Goal: Transaction & Acquisition: Book appointment/travel/reservation

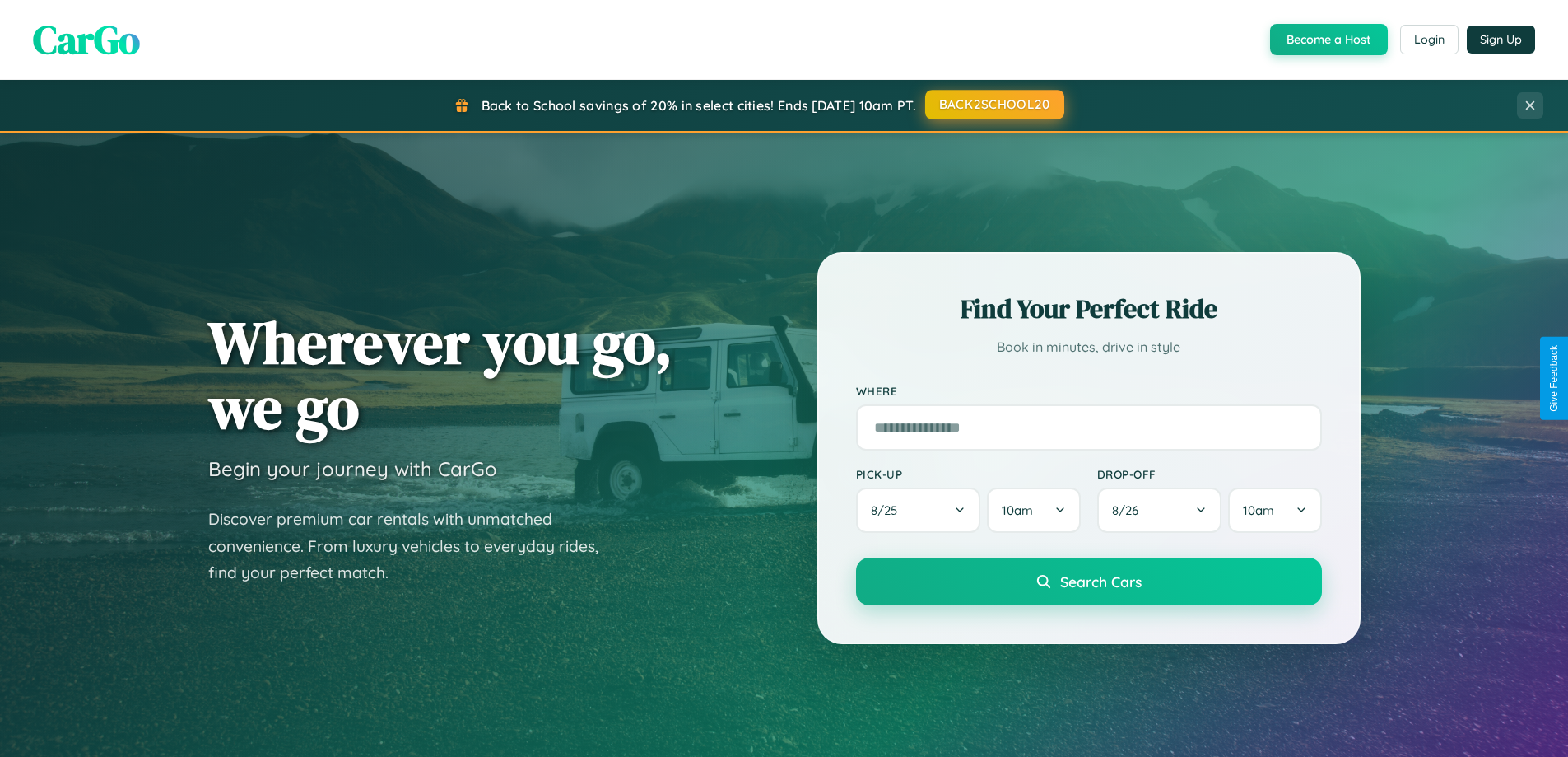
click at [993, 105] on button "BACK2SCHOOL20" at bounding box center [994, 104] width 139 height 29
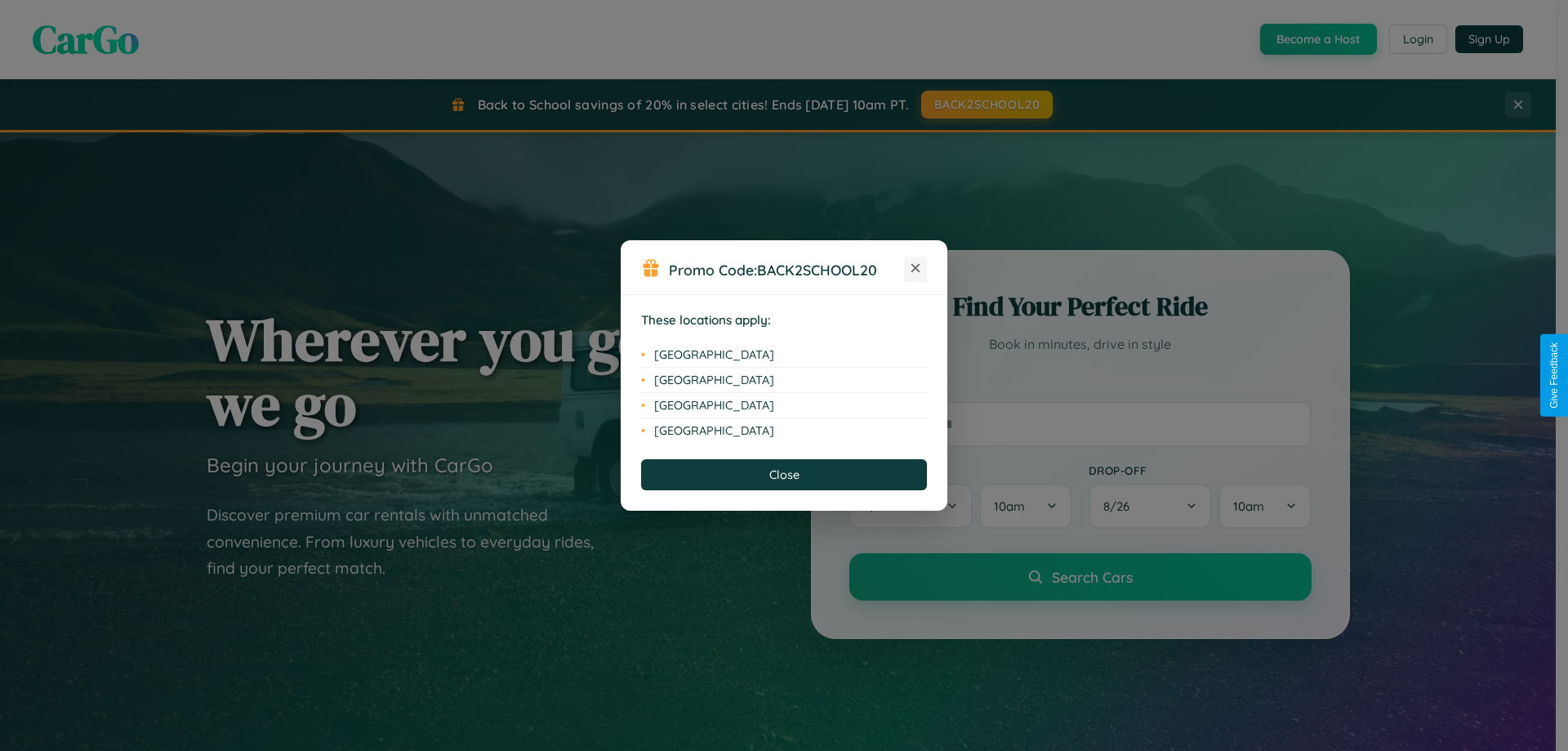
click at [915, 269] on icon at bounding box center [916, 269] width 9 height 9
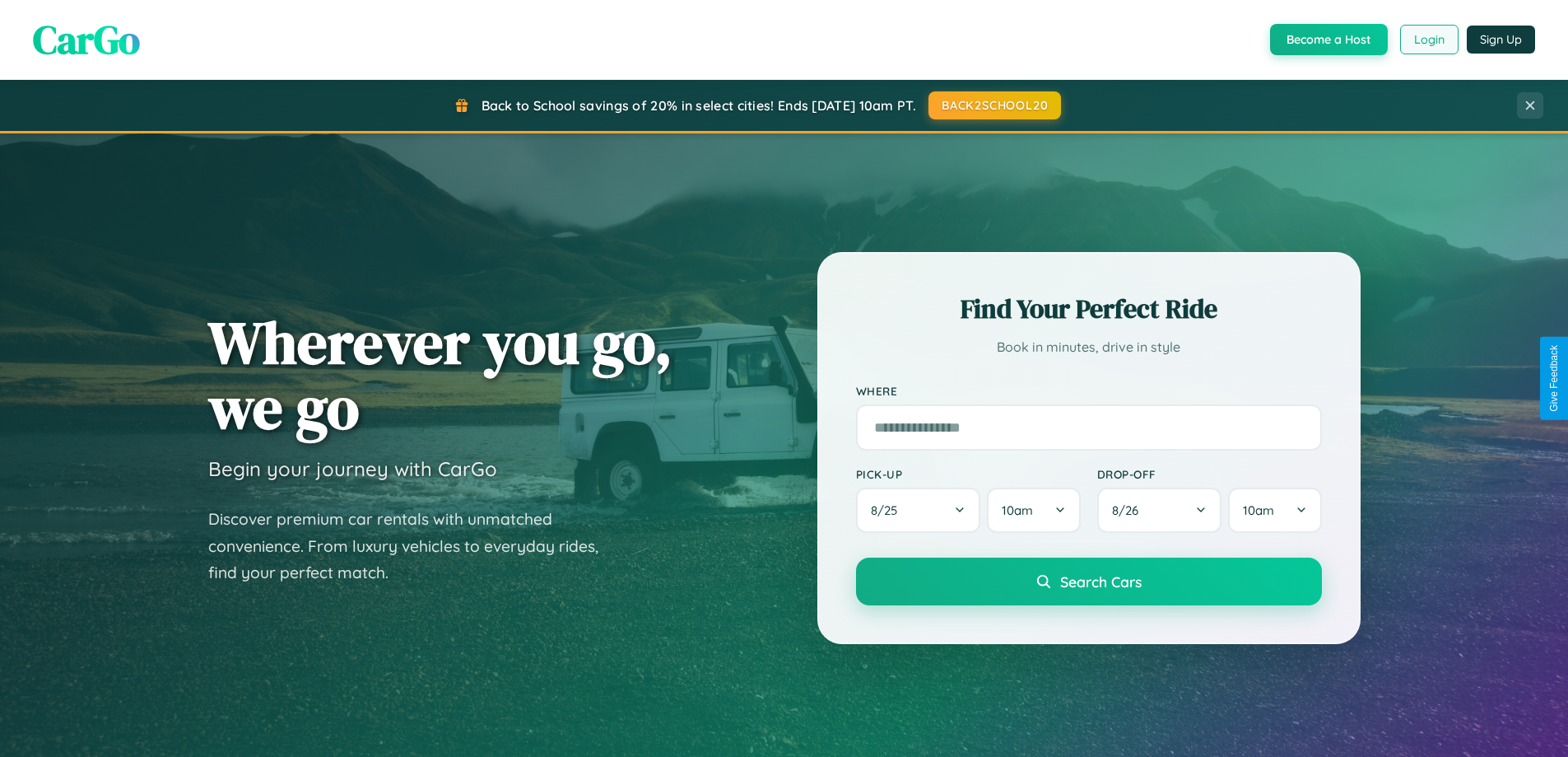
click at [1428, 40] on button "Login" at bounding box center [1430, 39] width 59 height 29
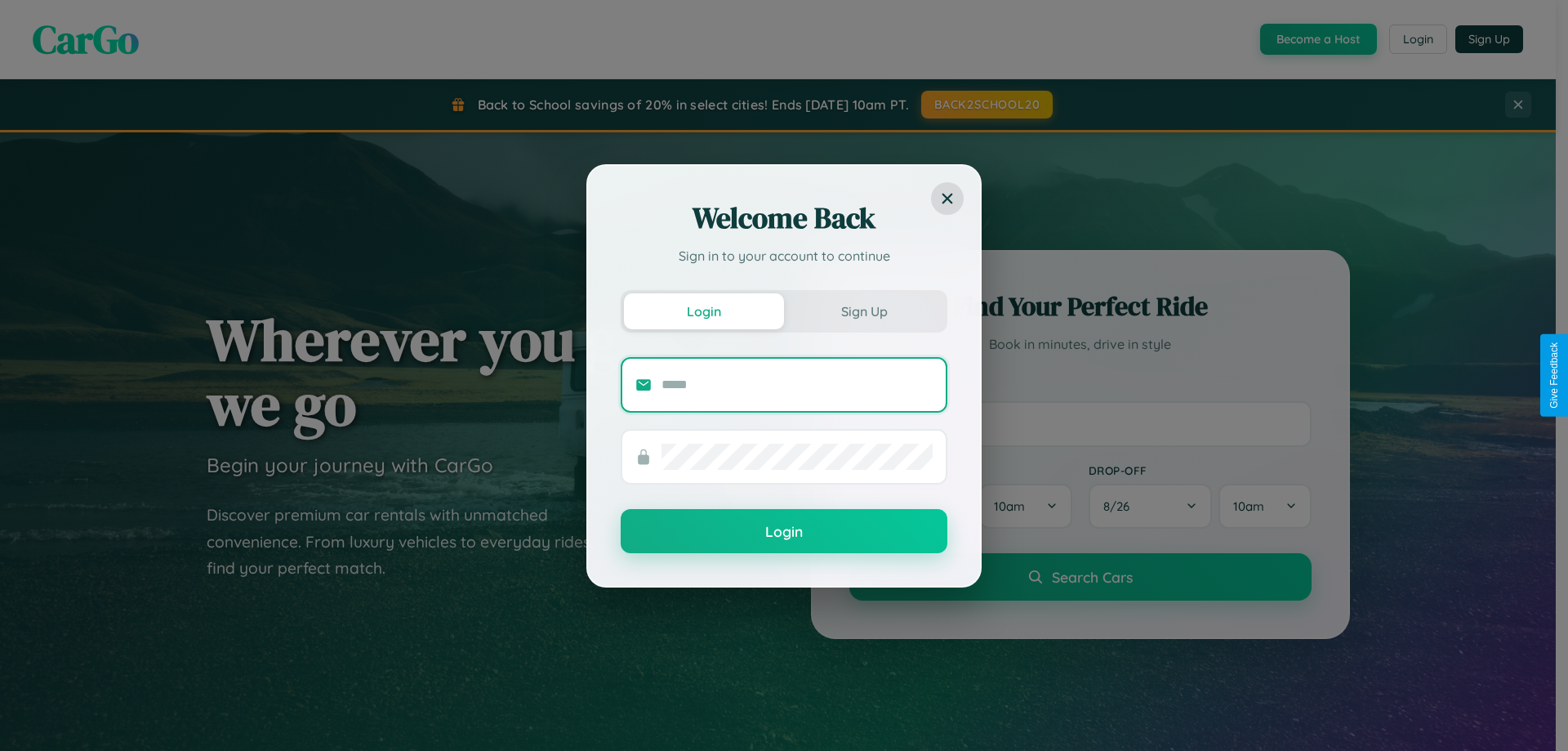
click at [797, 384] on input "text" at bounding box center [797, 385] width 271 height 26
type input "**********"
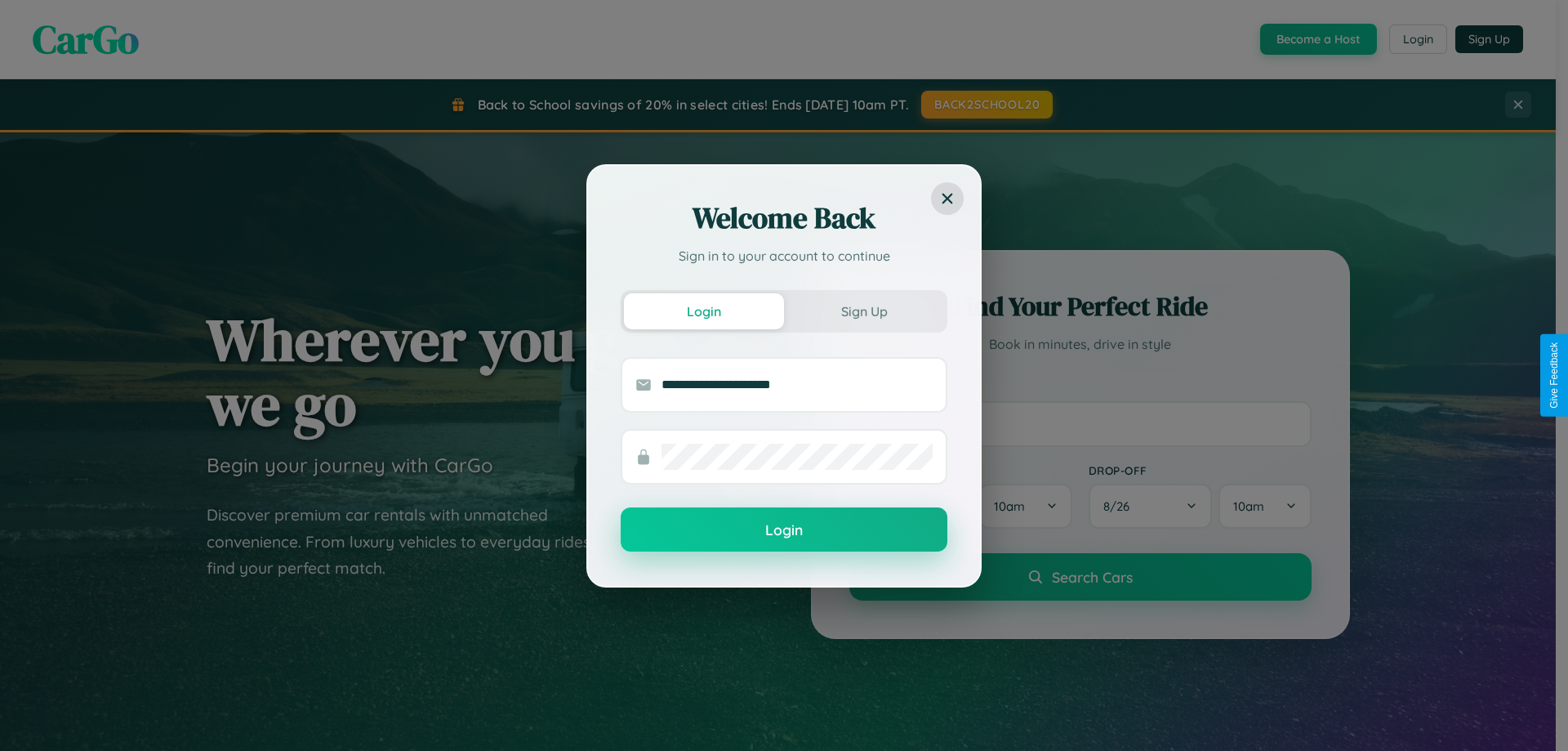
click at [784, 530] on button "Login" at bounding box center [783, 529] width 326 height 44
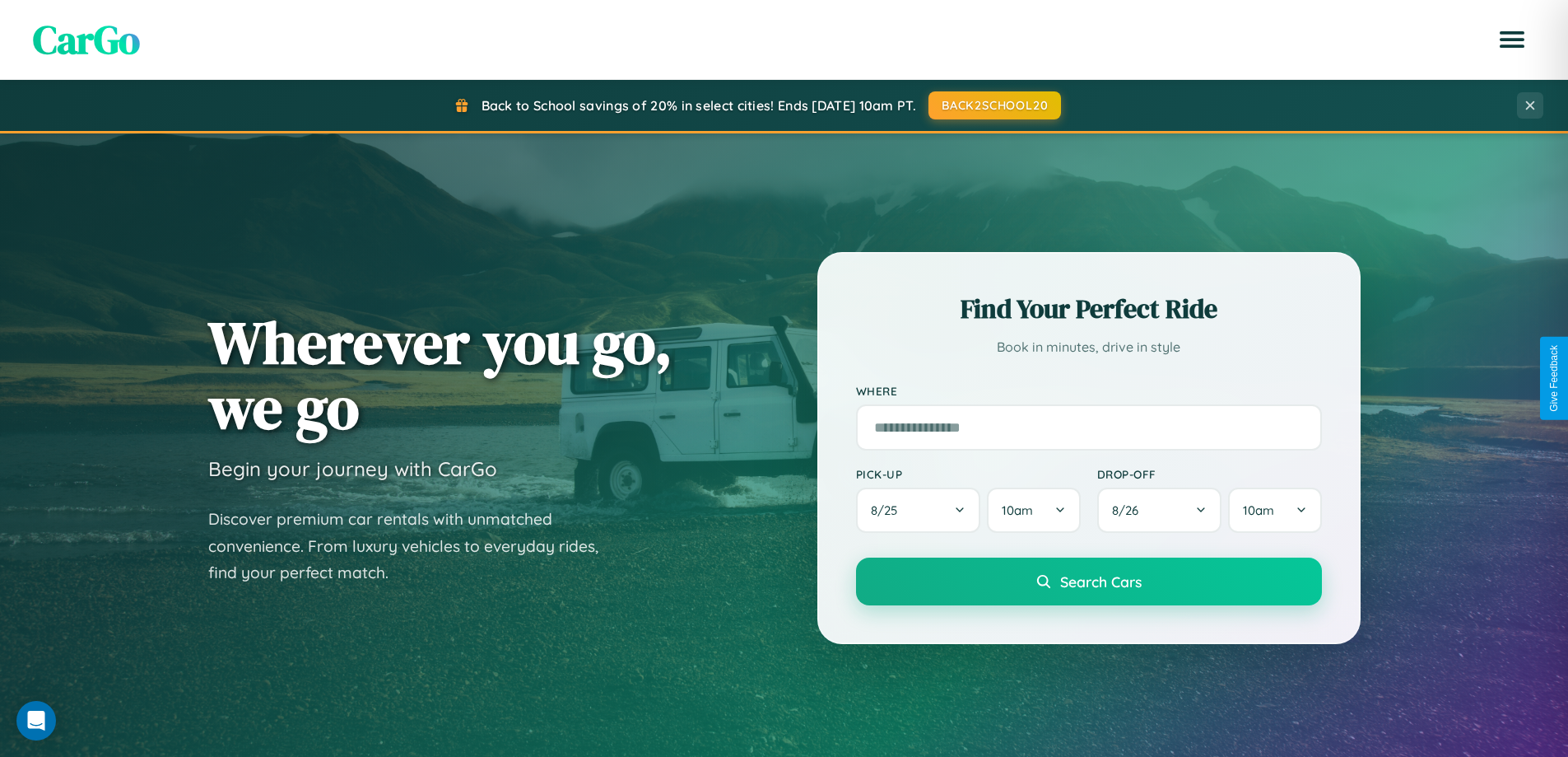
scroll to position [710, 0]
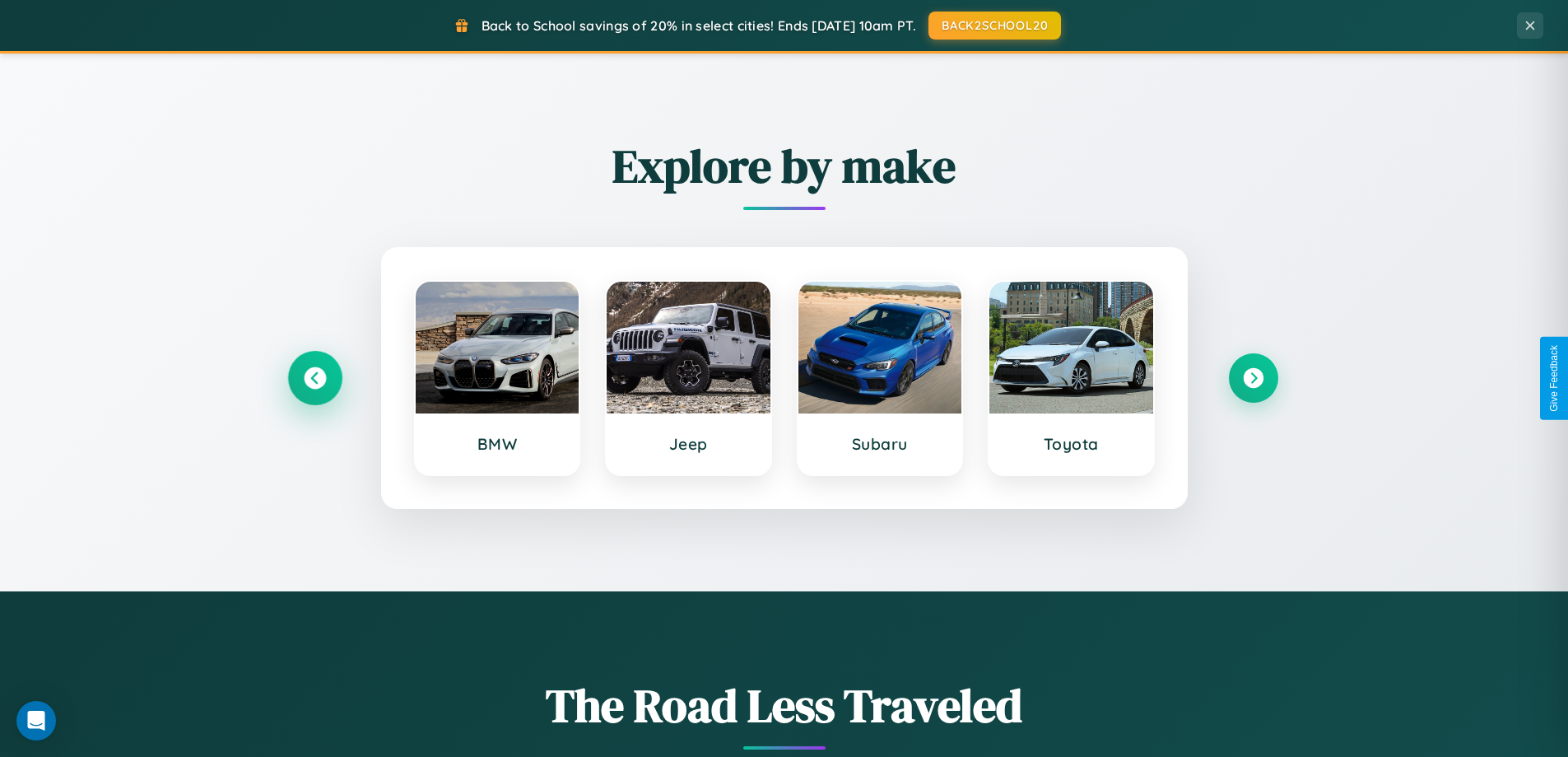
click at [315, 378] on icon at bounding box center [314, 378] width 22 height 22
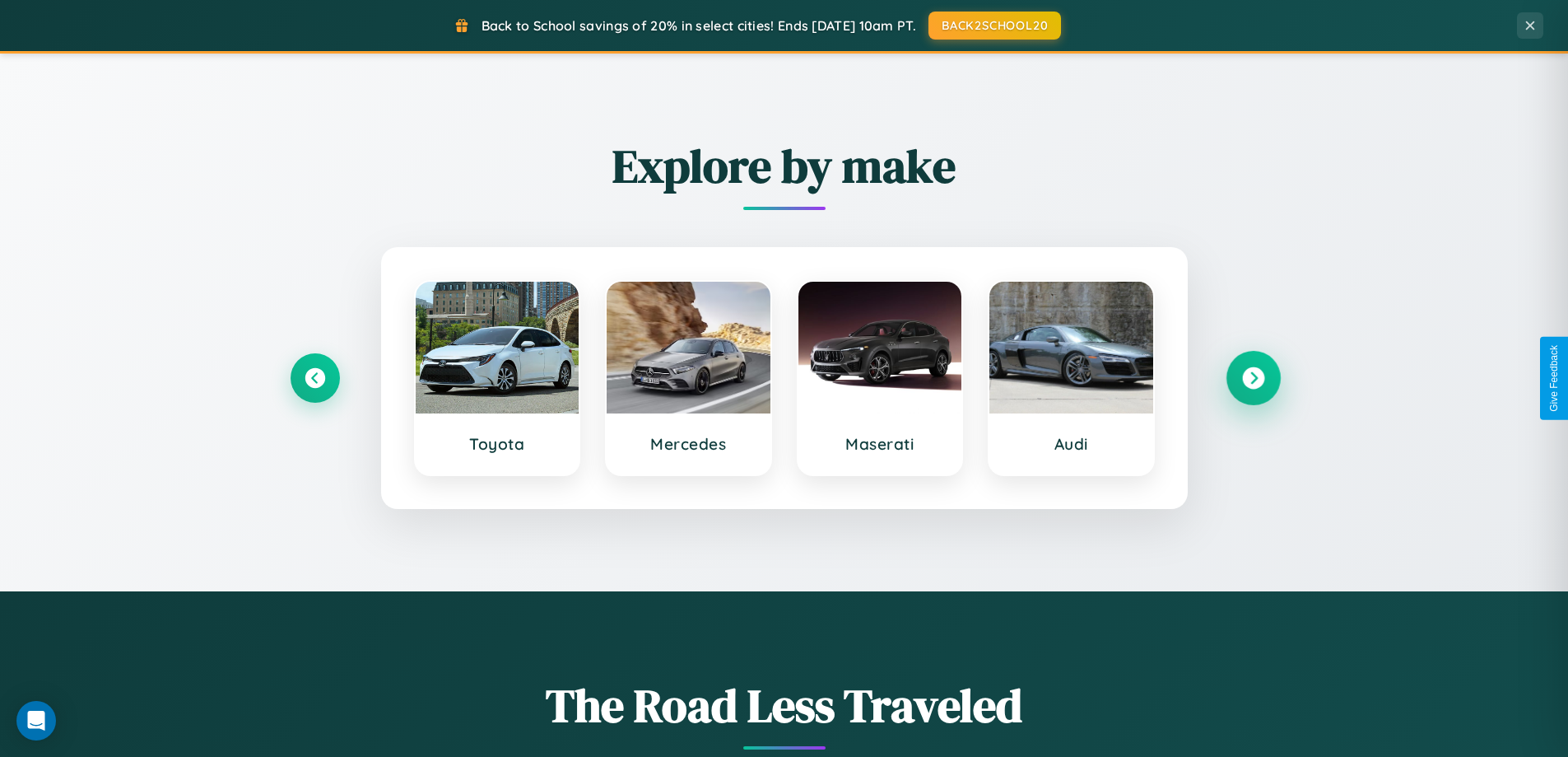
click at [1253, 378] on icon at bounding box center [1252, 378] width 22 height 22
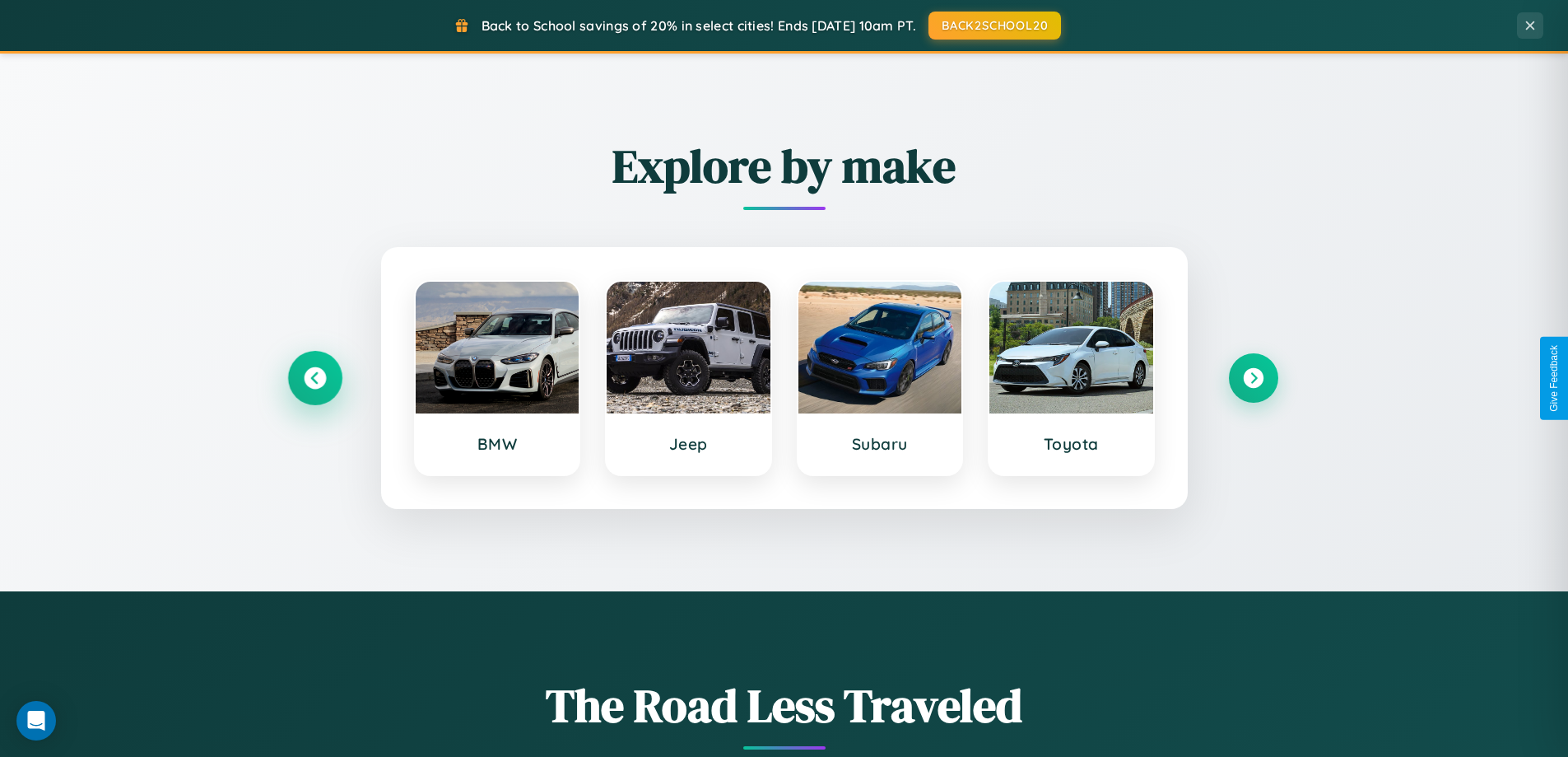
click at [315, 378] on icon at bounding box center [314, 378] width 22 height 22
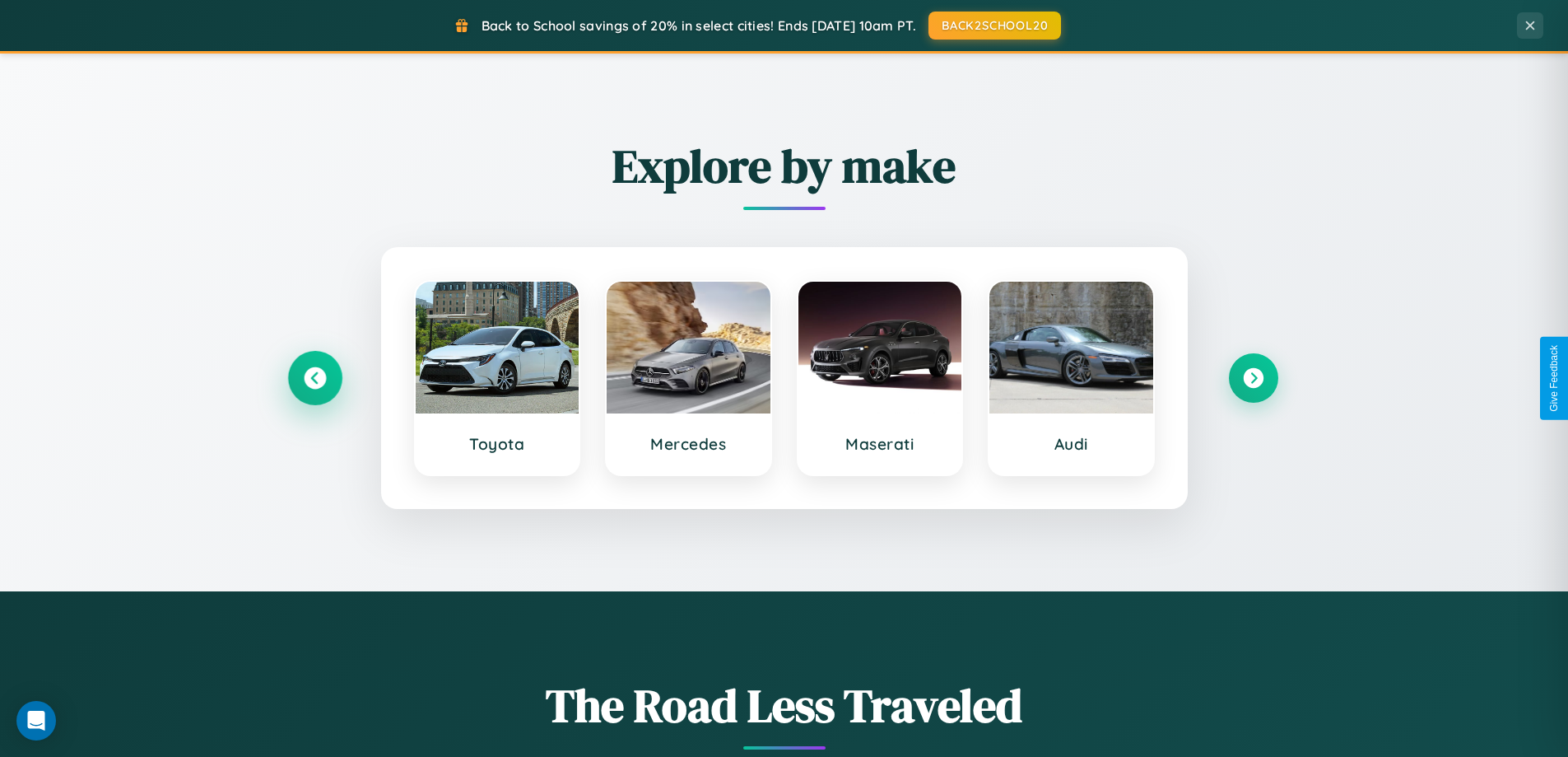
click at [315, 378] on icon at bounding box center [314, 378] width 22 height 22
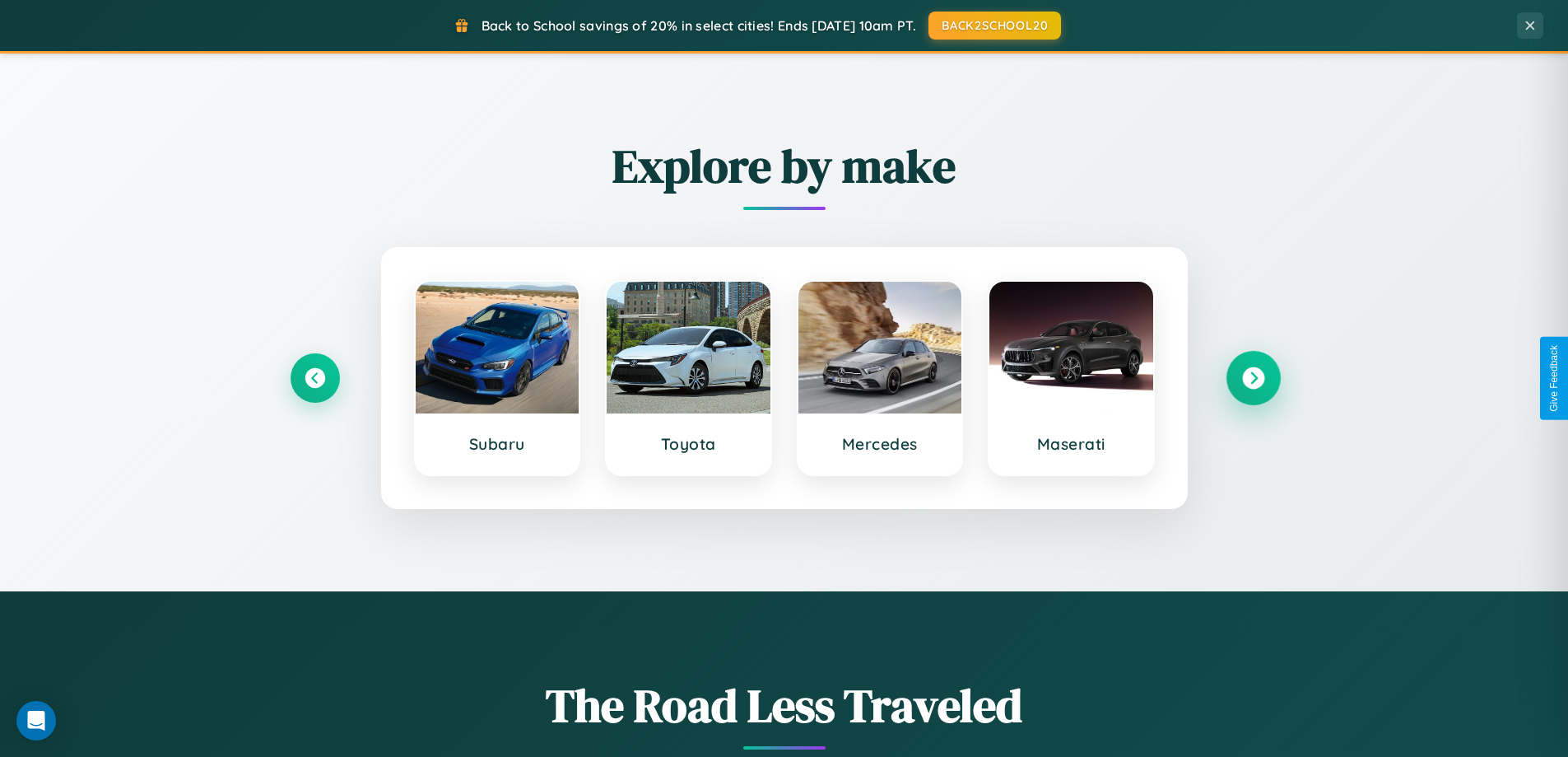
click at [1253, 378] on icon at bounding box center [1252, 378] width 22 height 22
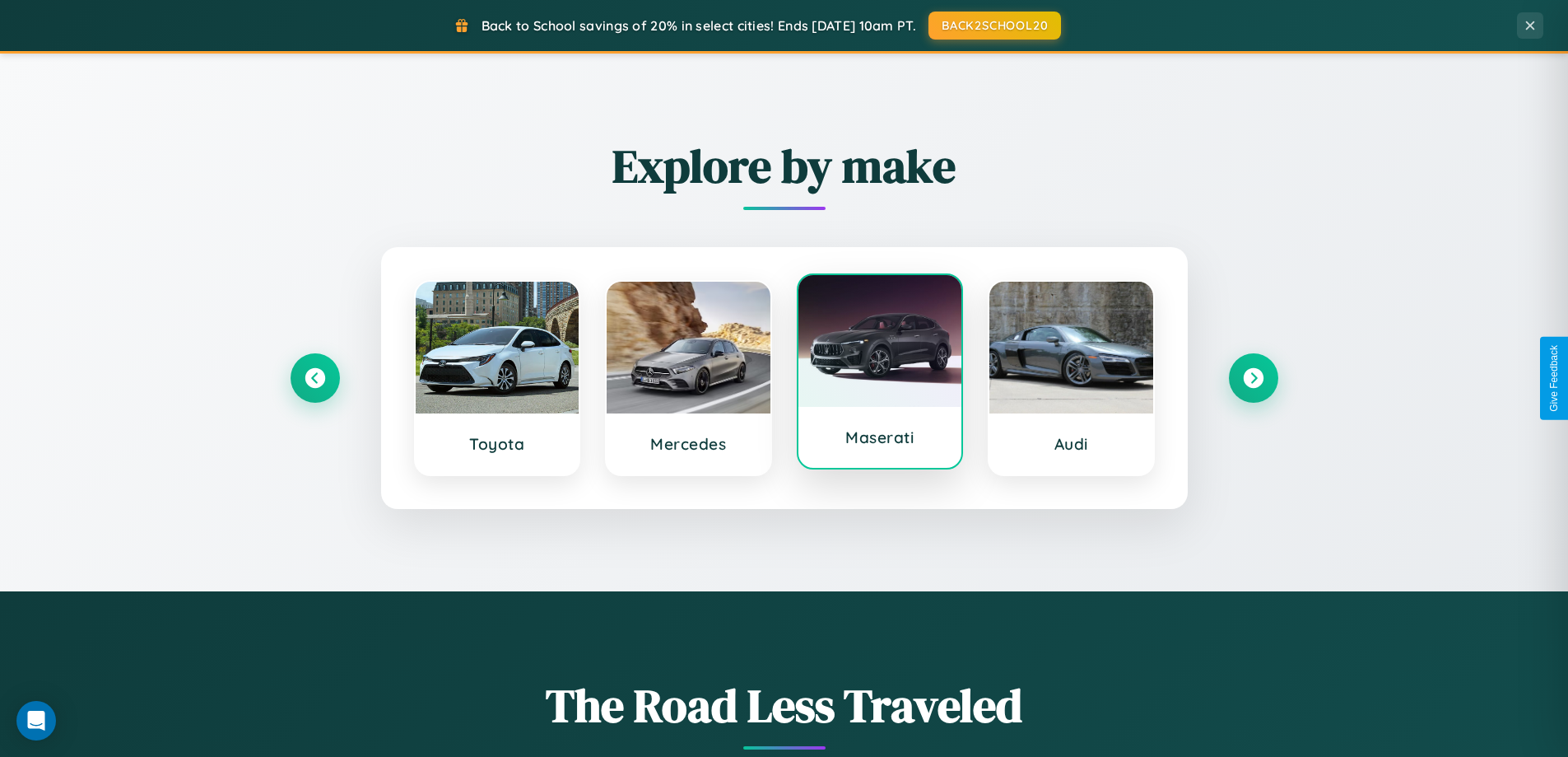
click at [879, 375] on div at bounding box center [880, 341] width 164 height 131
